Goal: Task Accomplishment & Management: Manage account settings

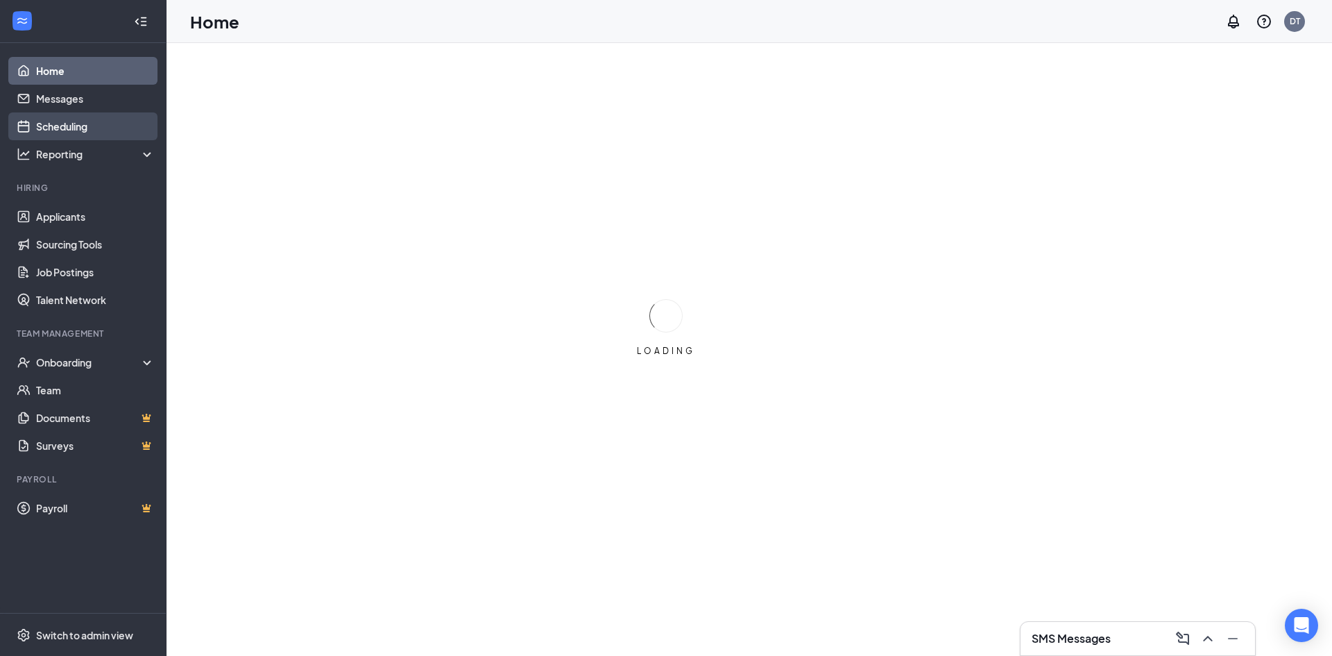
click at [56, 128] on link "Scheduling" at bounding box center [95, 126] width 119 height 28
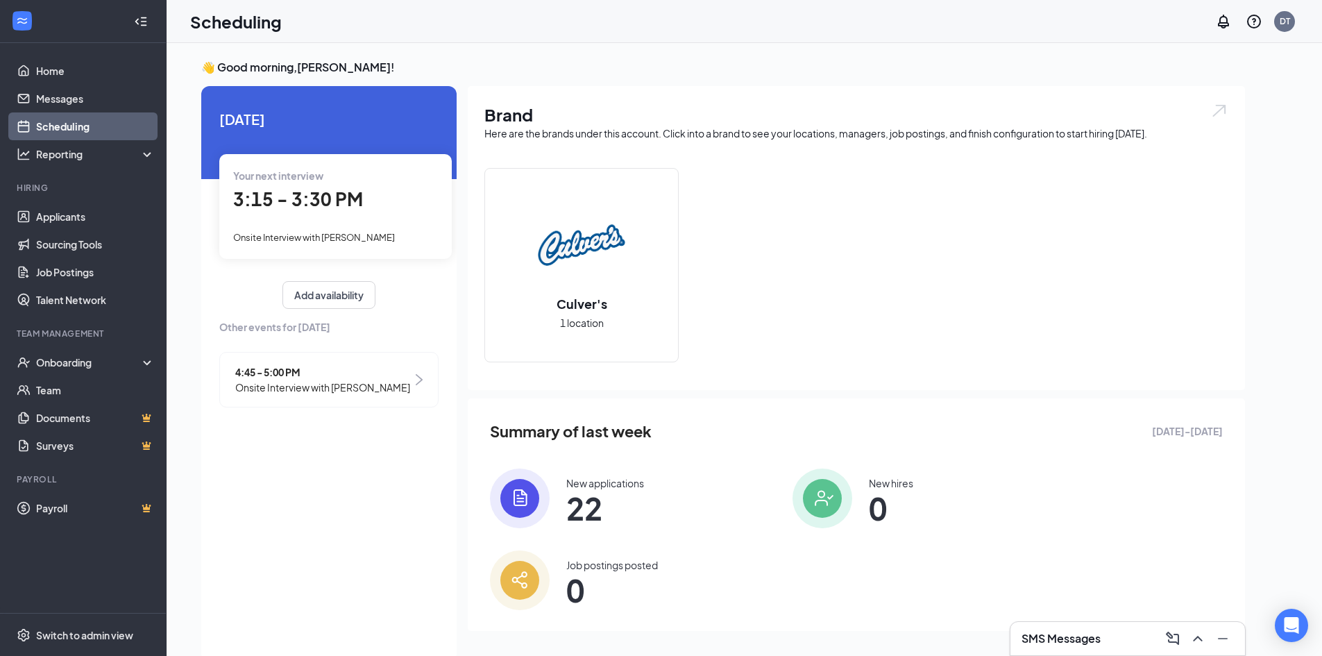
click at [298, 194] on span "3:15 - 3:30 PM" at bounding box center [298, 198] width 130 height 23
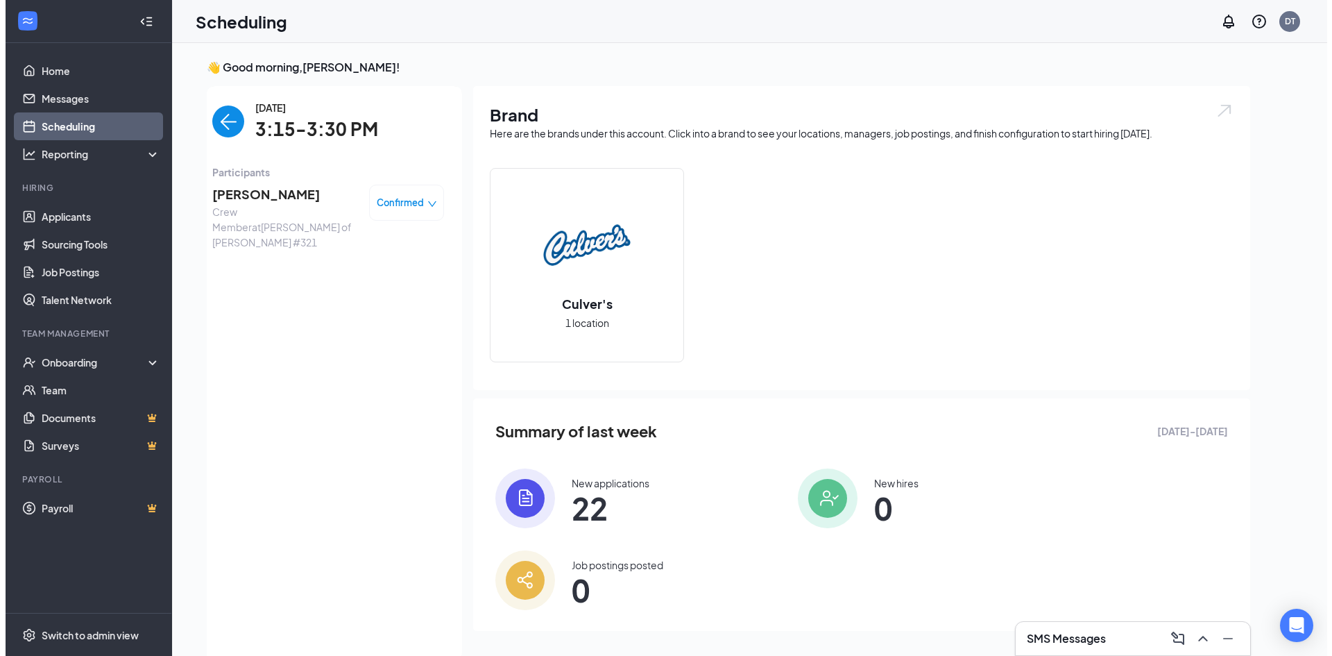
scroll to position [6, 0]
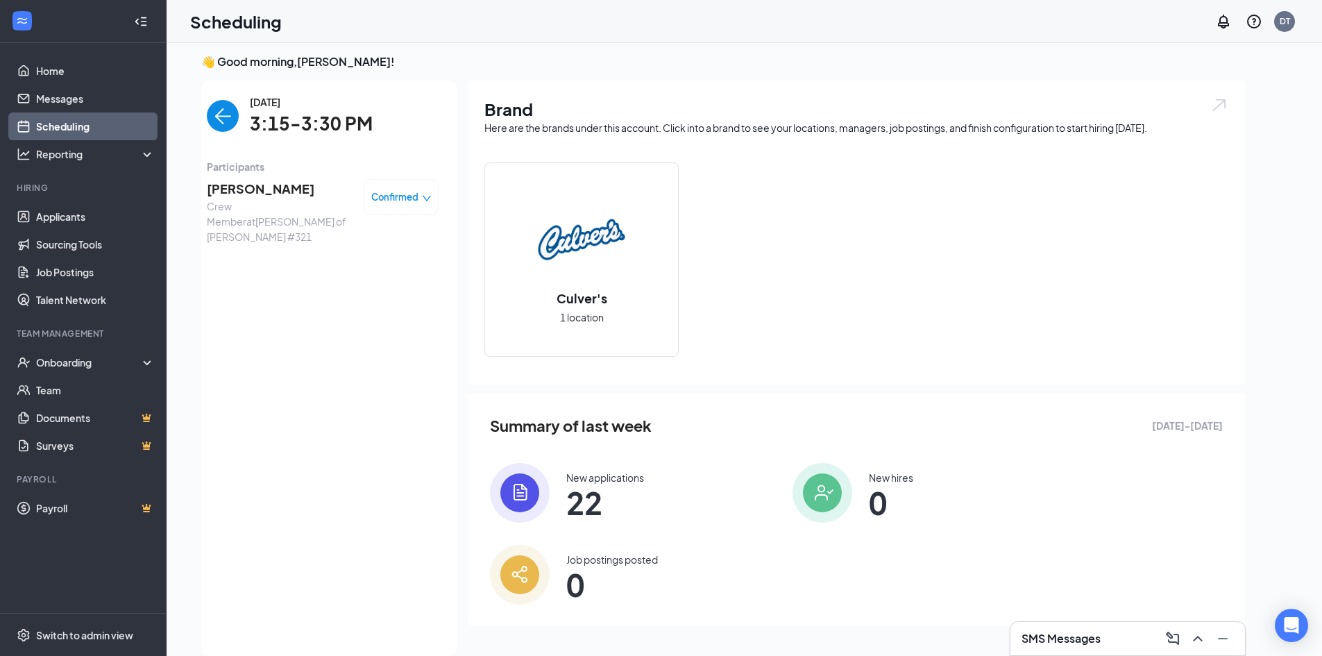
click at [275, 191] on span "[PERSON_NAME]" at bounding box center [280, 188] width 146 height 19
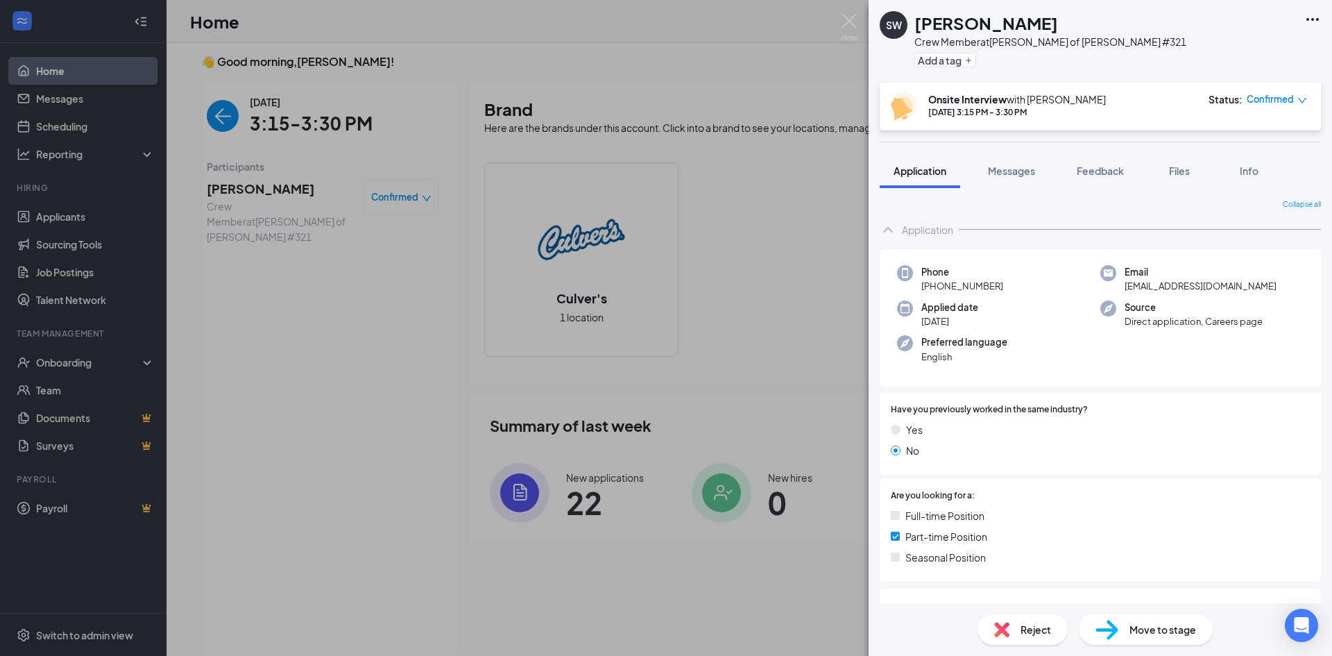
click at [70, 130] on div "SW [PERSON_NAME] Crew Member at [GEOGRAPHIC_DATA][PERSON_NAME] of [PERSON_NAME]…" at bounding box center [666, 328] width 1332 height 656
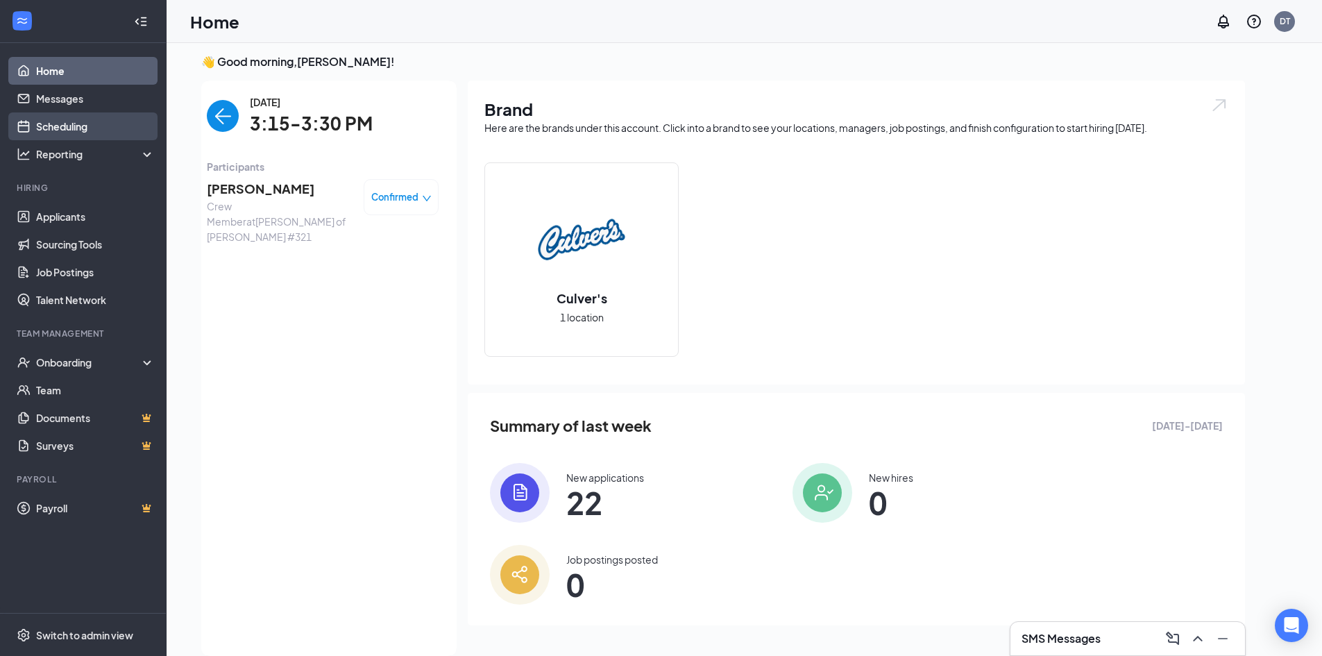
click at [64, 123] on link "Scheduling" at bounding box center [95, 126] width 119 height 28
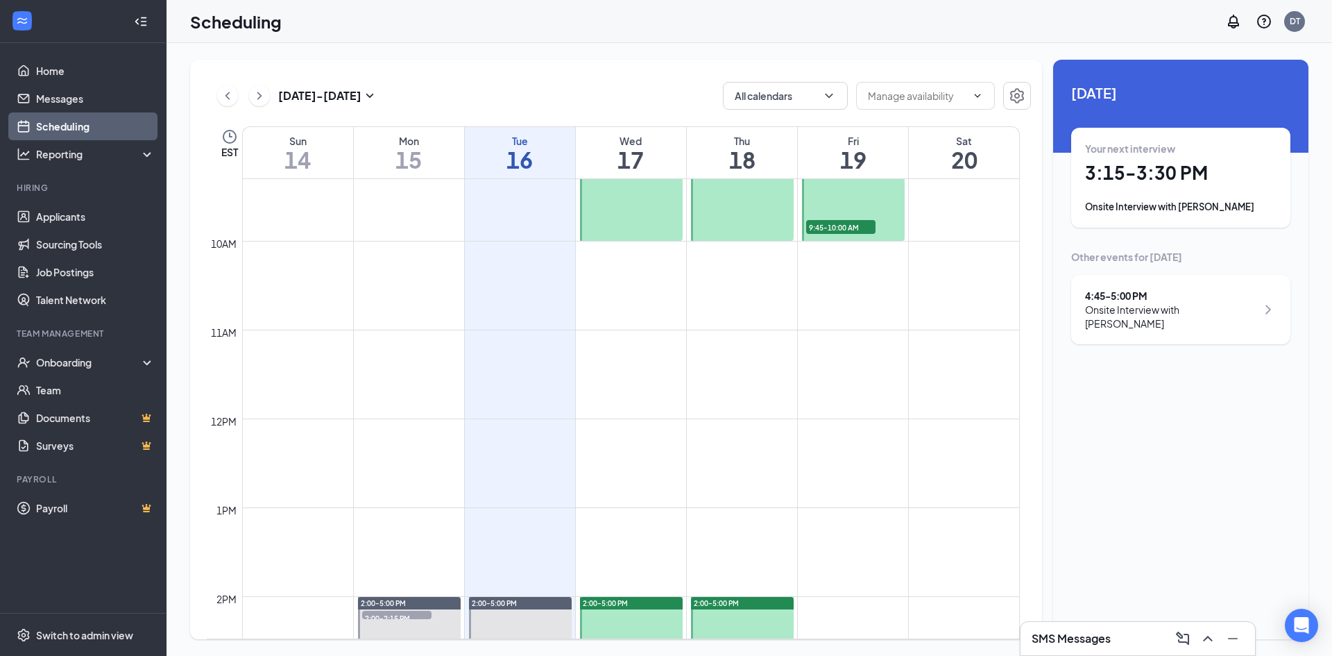
scroll to position [821, 0]
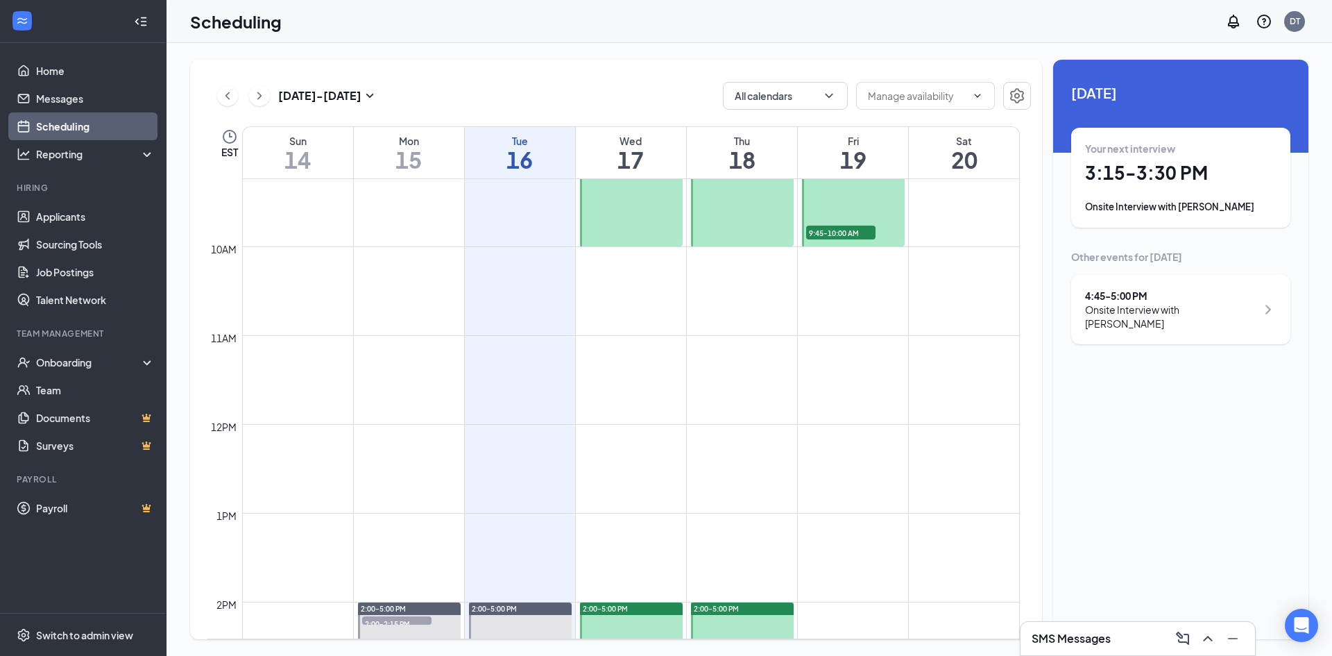
click at [853, 229] on span "9:45-10:00 AM" at bounding box center [840, 233] width 69 height 14
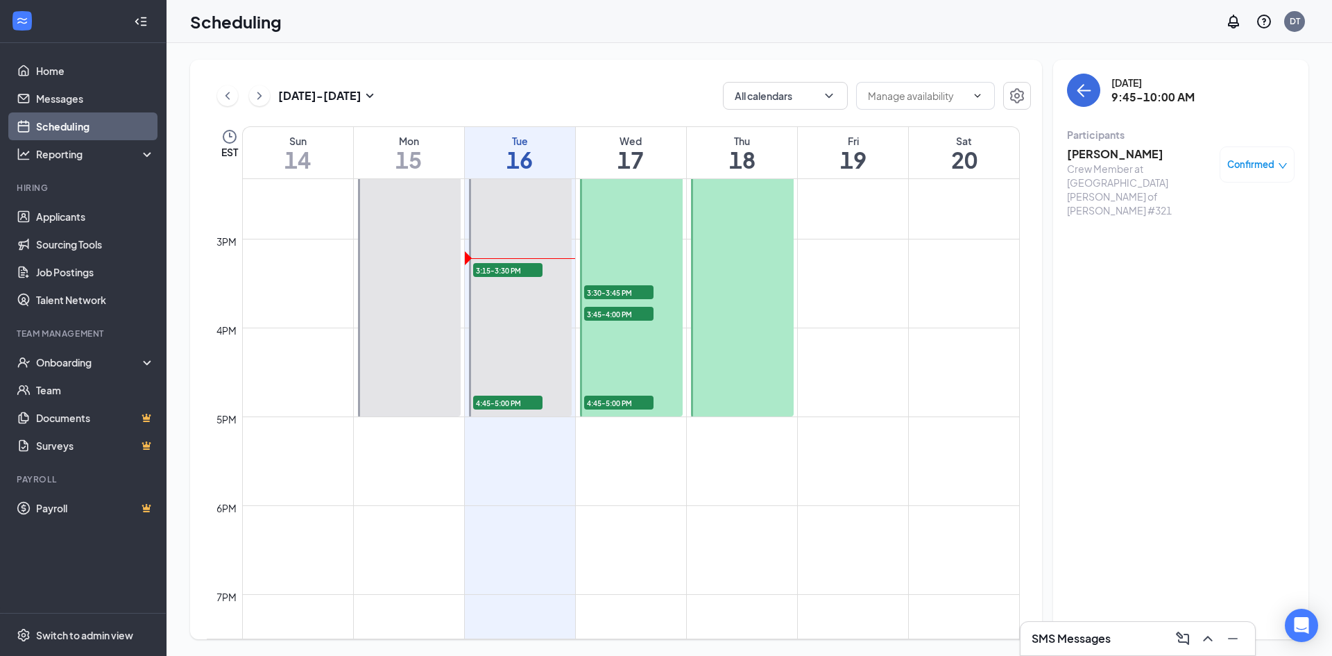
scroll to position [1307, 0]
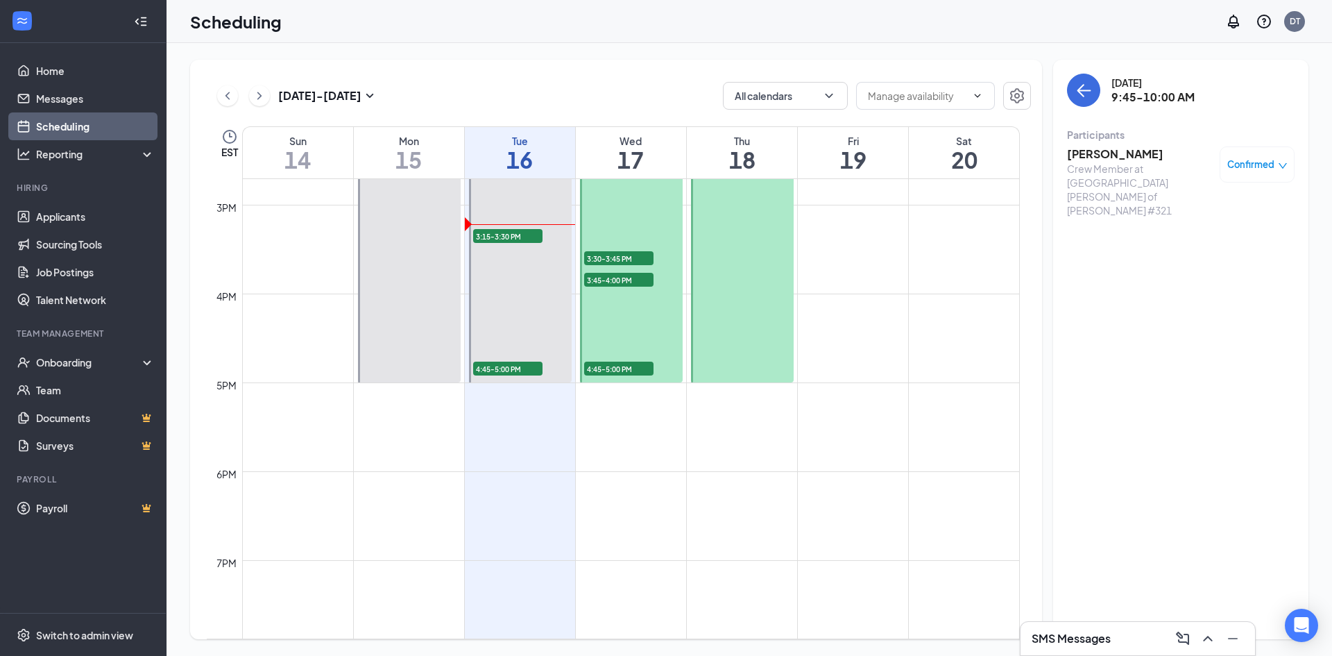
click at [605, 260] on span "3:30-3:45 PM" at bounding box center [618, 258] width 69 height 14
click at [608, 281] on span "3:45-4:00 PM" at bounding box center [618, 280] width 69 height 14
click at [622, 368] on span "4:45-5:00 PM" at bounding box center [618, 369] width 69 height 14
click at [1093, 158] on h3 "[PERSON_NAME]" at bounding box center [1140, 153] width 146 height 15
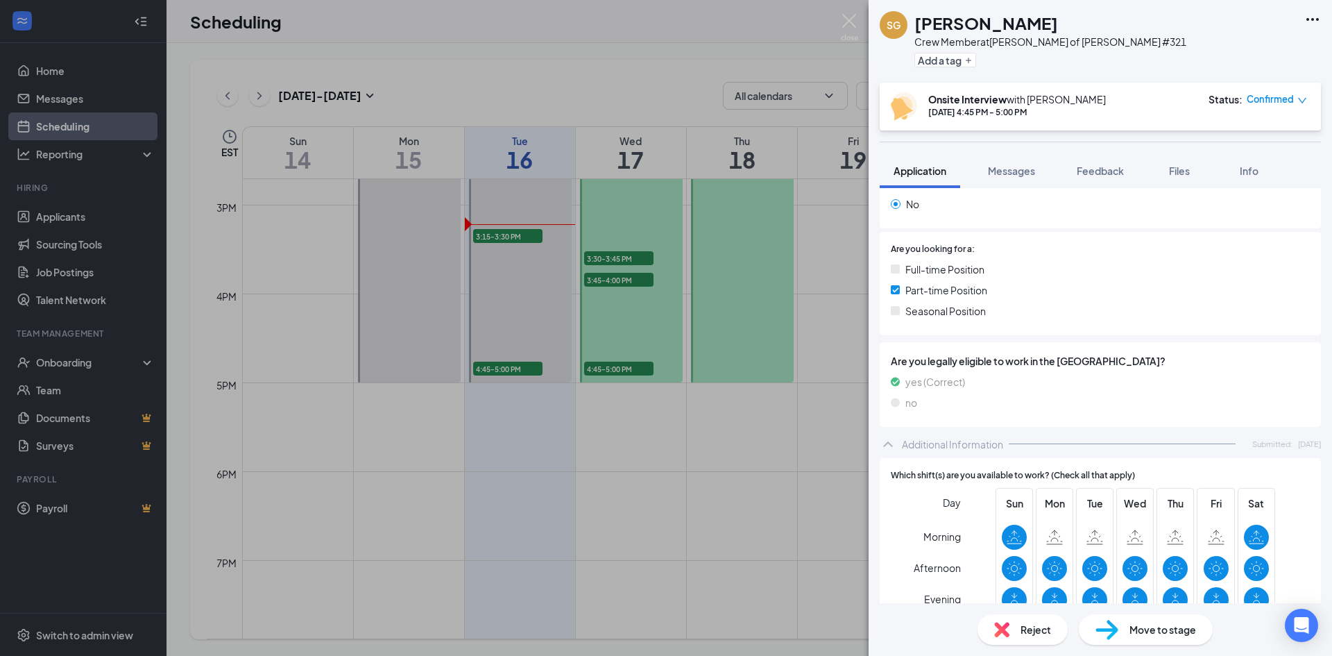
scroll to position [210, 0]
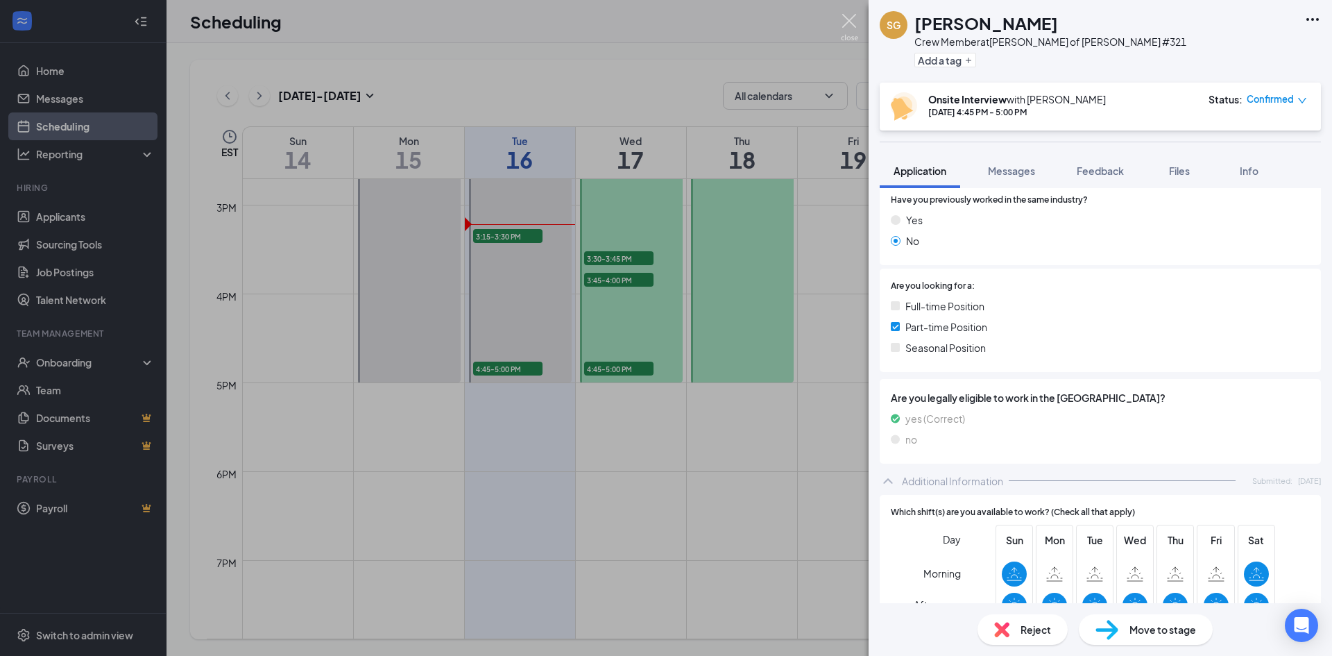
click at [844, 19] on img at bounding box center [849, 27] width 17 height 27
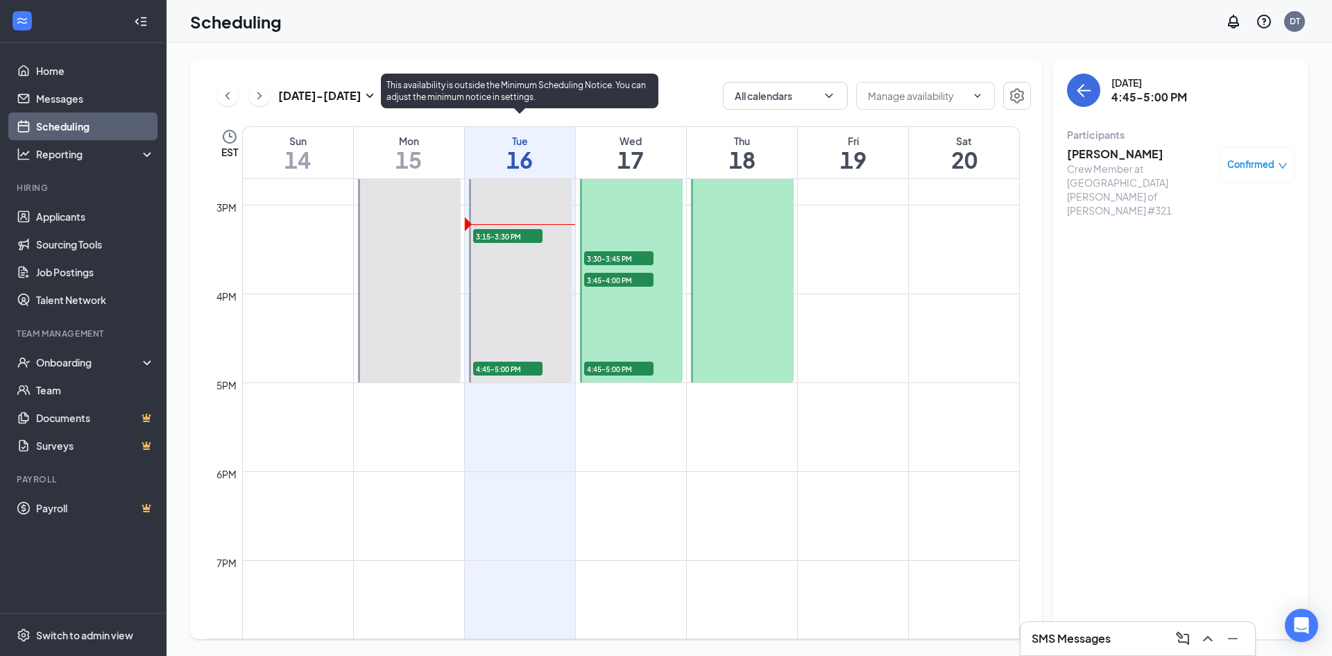
click at [506, 236] on span "3:15-3:30 PM" at bounding box center [507, 236] width 69 height 14
